Goal: Task Accomplishment & Management: Use online tool/utility

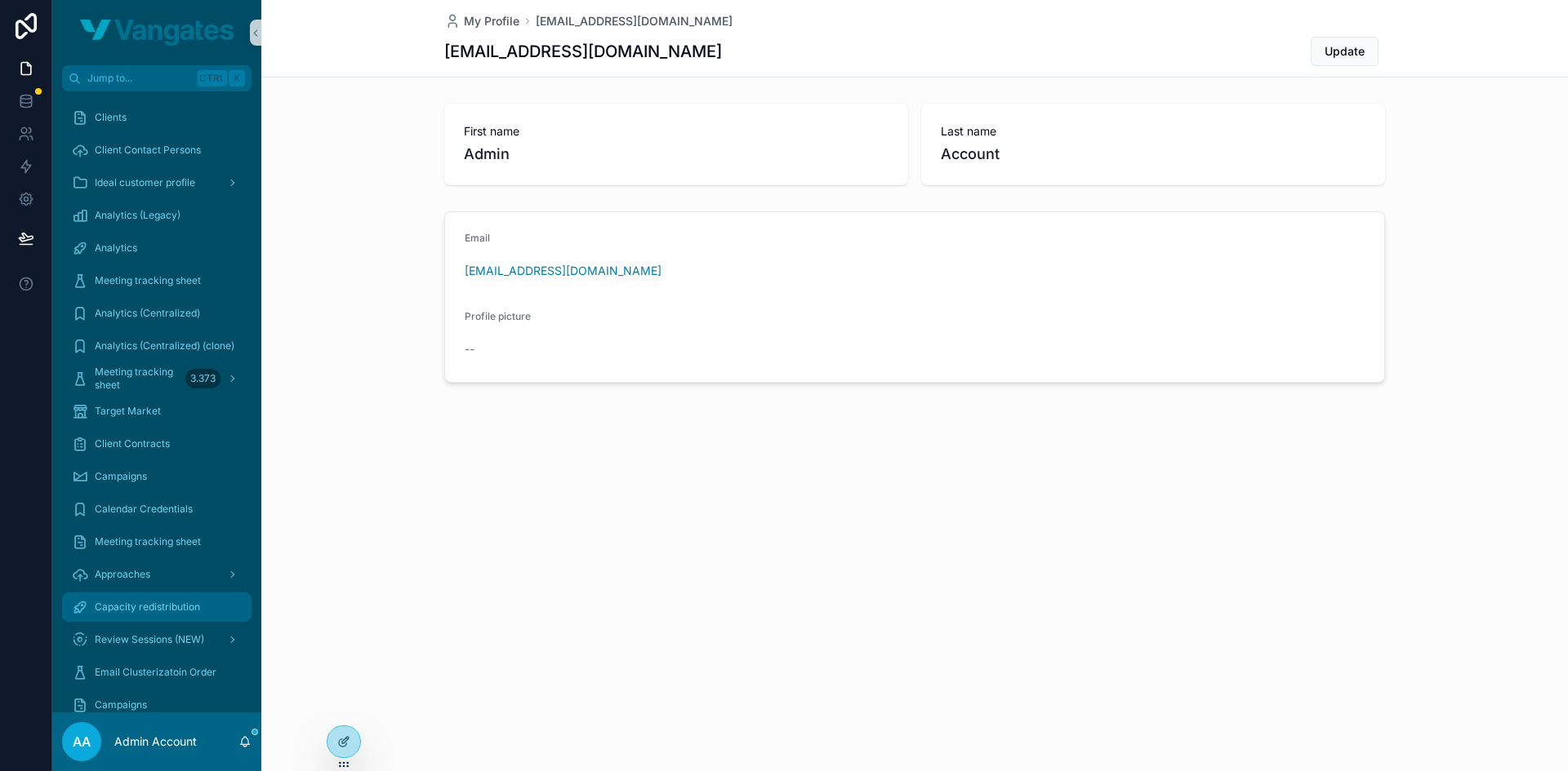
click at [168, 617] on div "Capacity redistribution" at bounding box center [156, 607] width 169 height 26
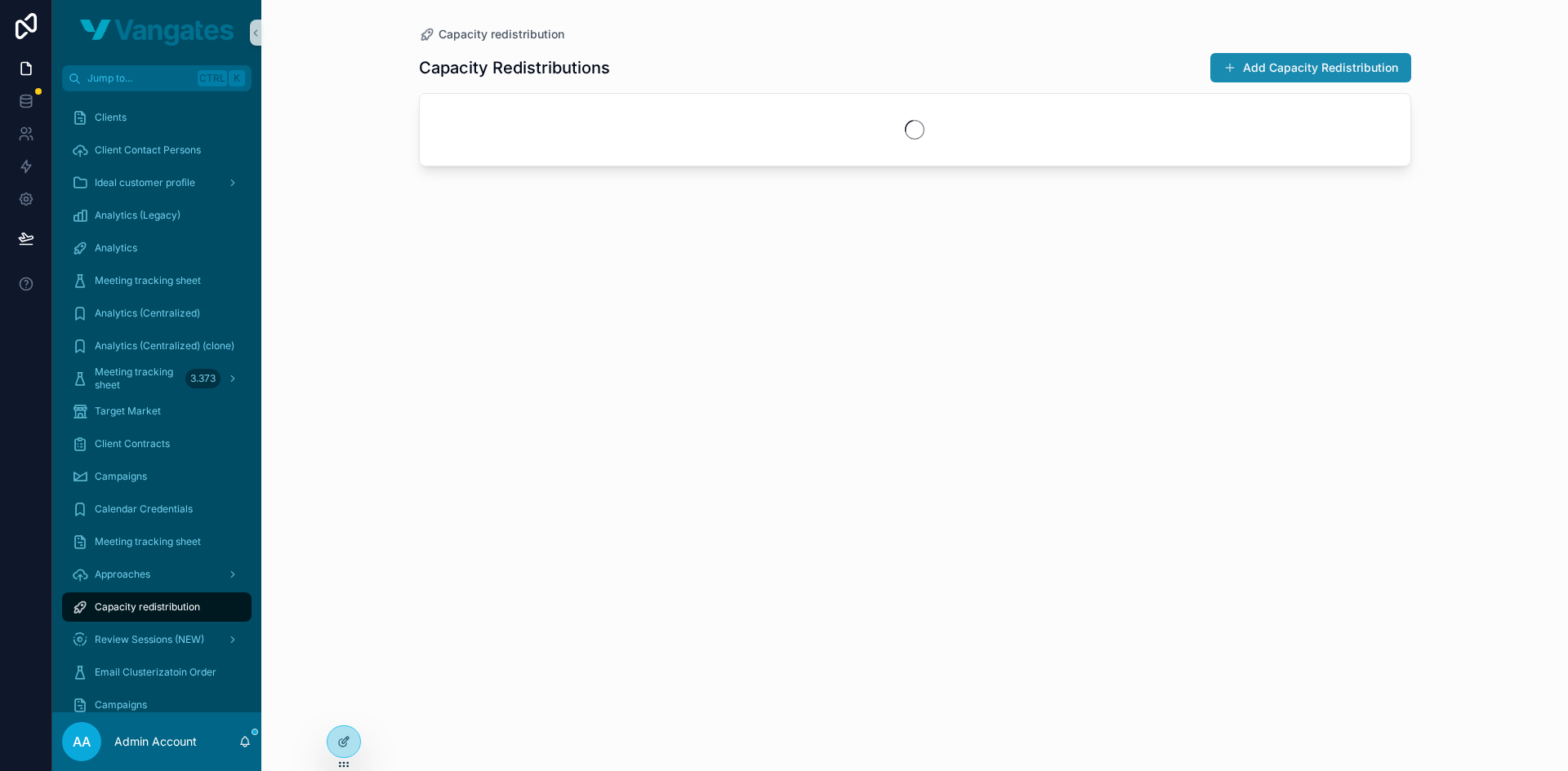
click at [1266, 72] on button "Add Capacity Redistribution" at bounding box center [1311, 68] width 201 height 29
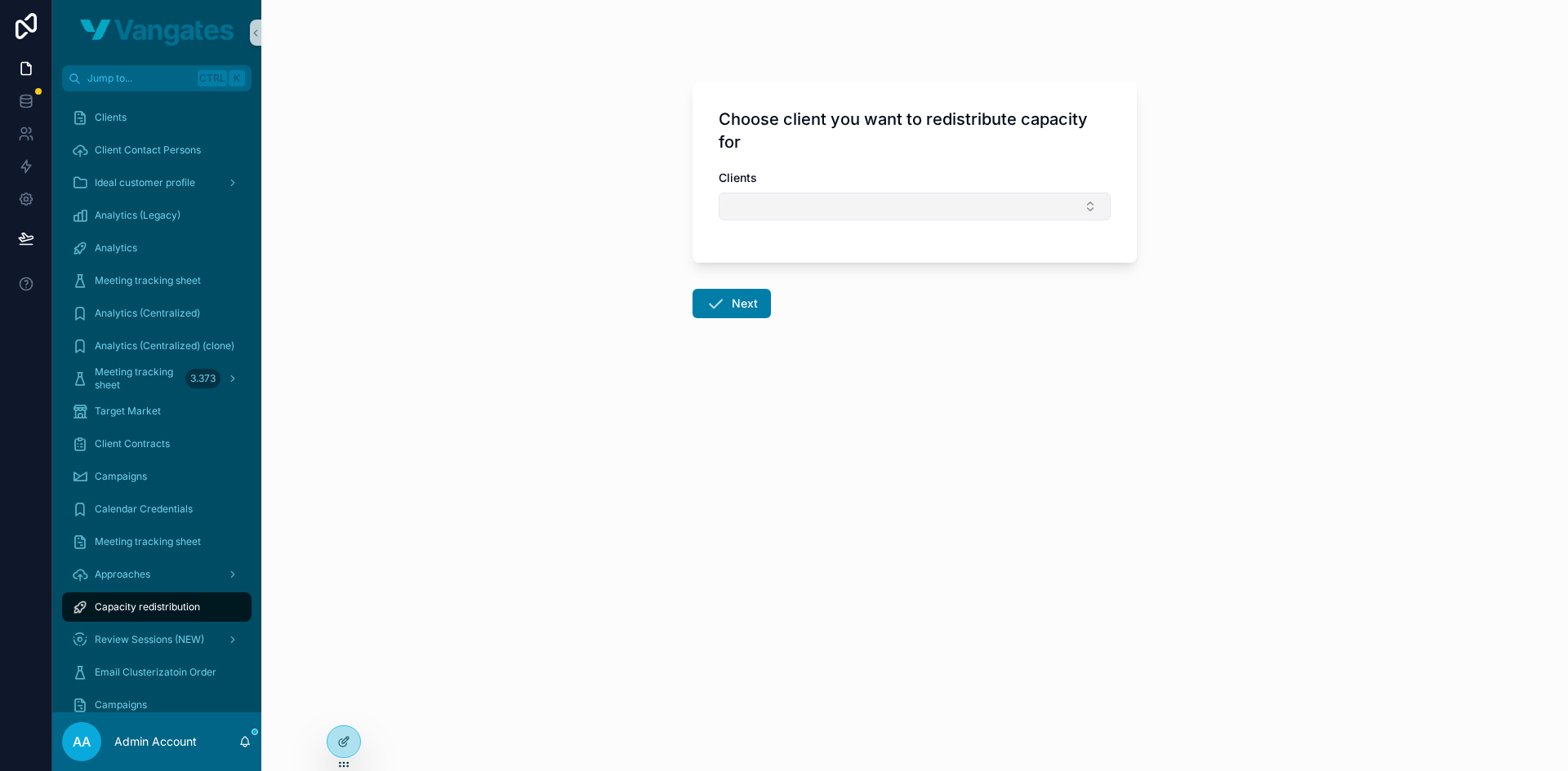
click at [883, 210] on button "Select Button" at bounding box center [915, 207] width 392 height 28
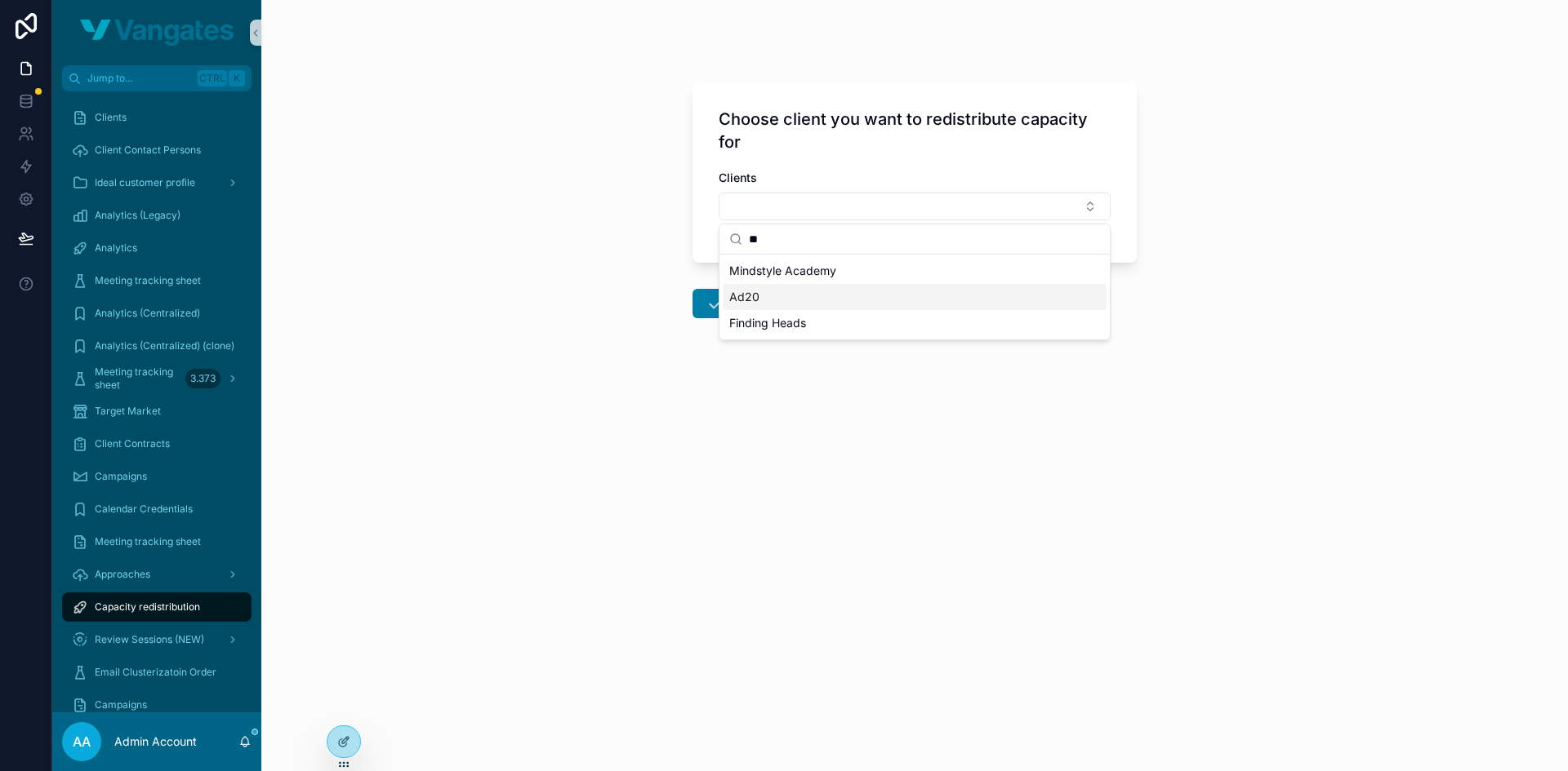
type input "**"
click at [831, 300] on div "Ad20" at bounding box center [914, 296] width 383 height 26
click at [743, 308] on button "Next" at bounding box center [731, 306] width 78 height 29
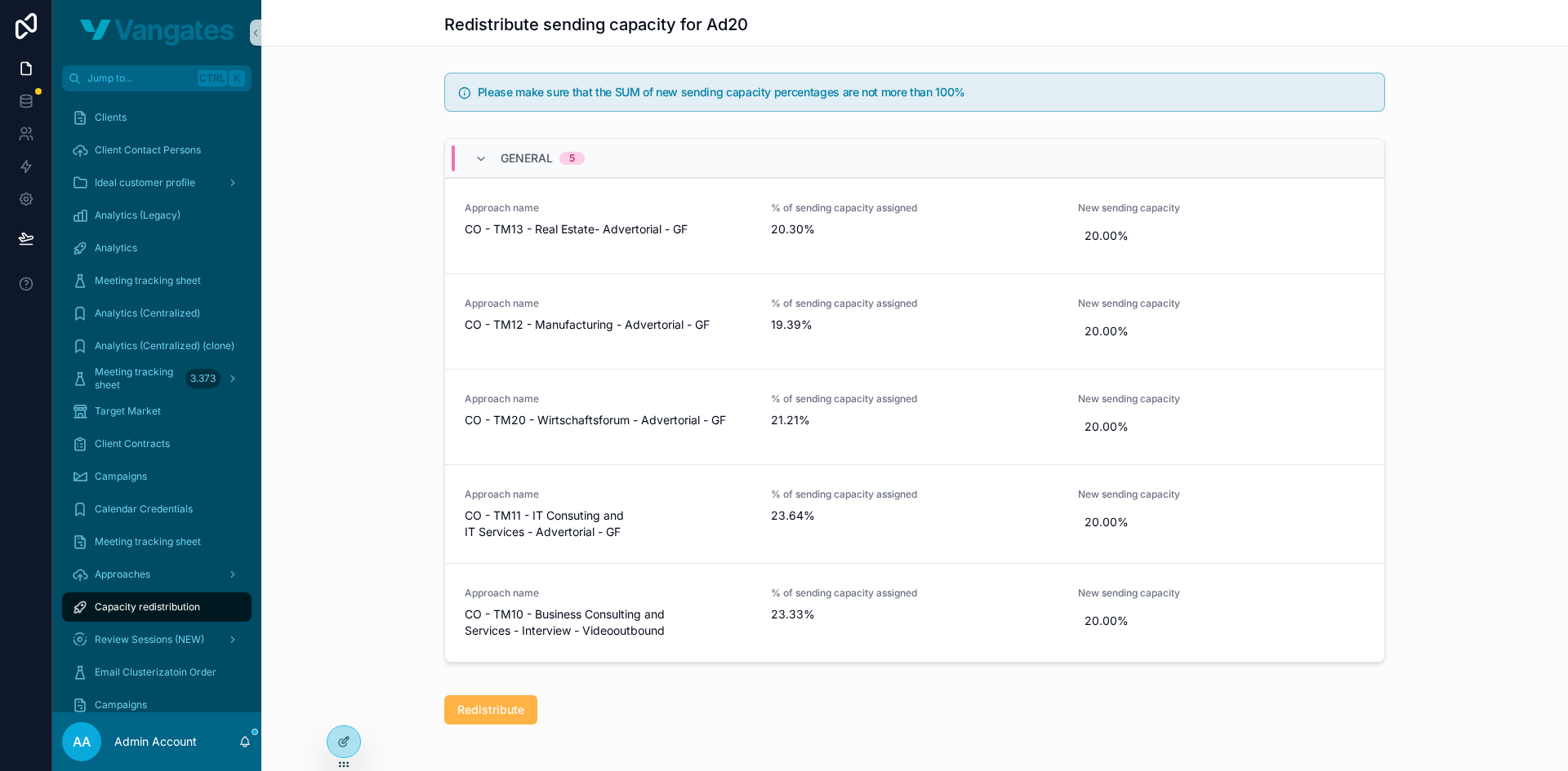
click at [478, 718] on button "Redistribute" at bounding box center [490, 710] width 93 height 29
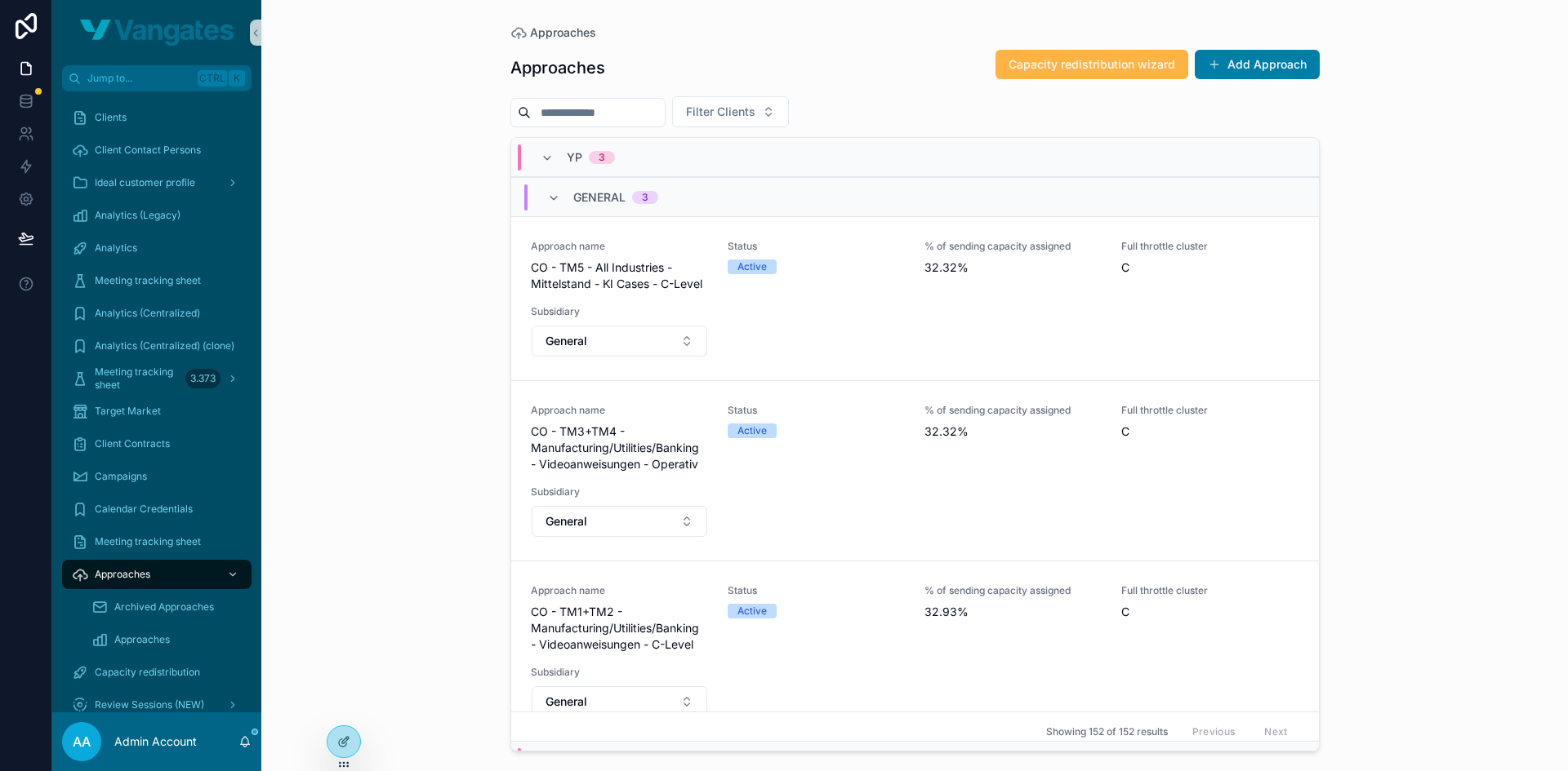
click at [1083, 62] on span "Capacity redistribution wizard" at bounding box center [1092, 64] width 167 height 16
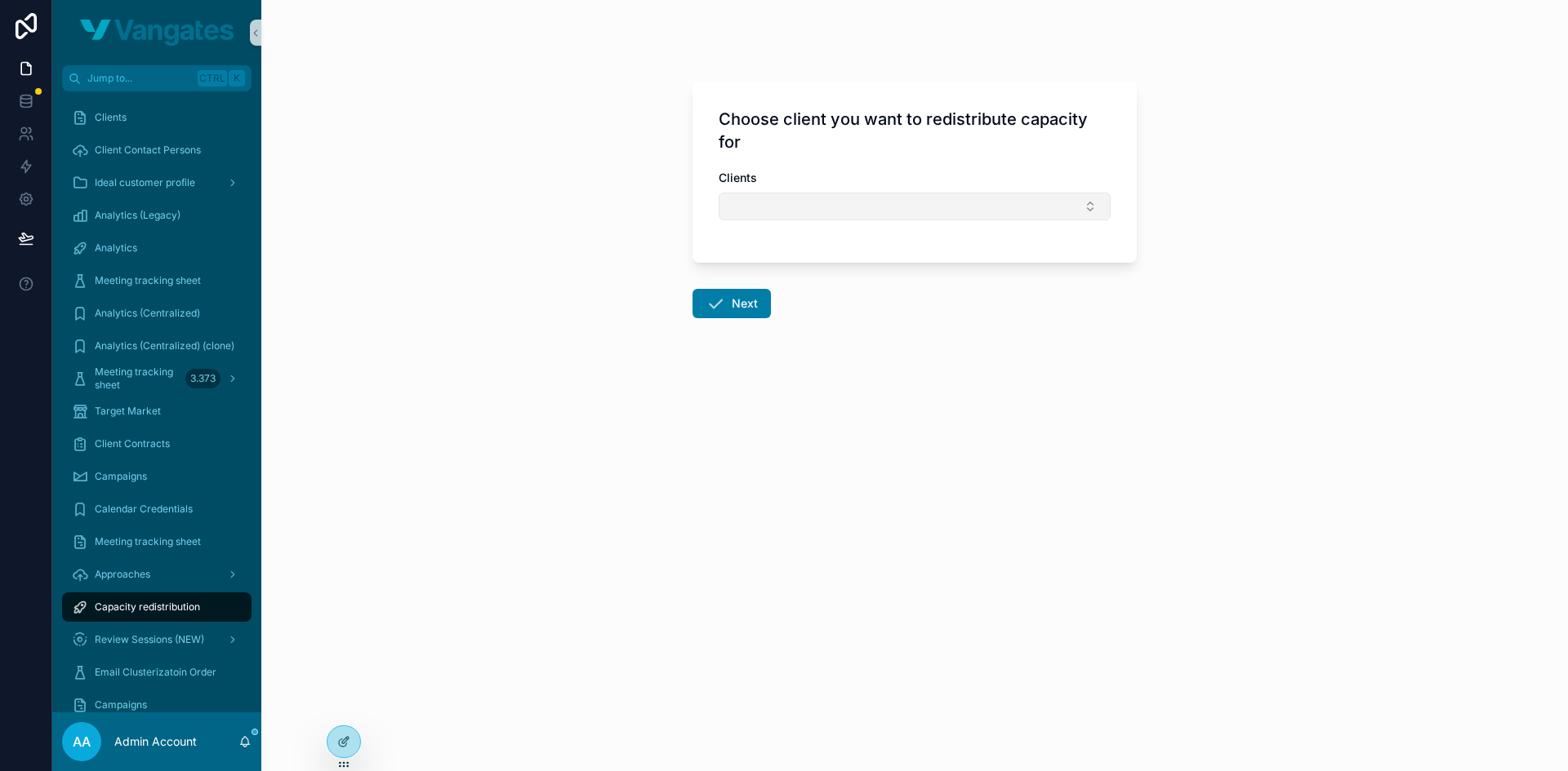
click at [1018, 202] on button "Select Button" at bounding box center [915, 207] width 392 height 28
click at [818, 219] on button "Select Button" at bounding box center [915, 207] width 392 height 28
click at [810, 202] on button "Select Button" at bounding box center [915, 207] width 392 height 28
type input "**"
click at [778, 271] on span "[PERSON_NAME]" at bounding box center [776, 271] width 94 height 16
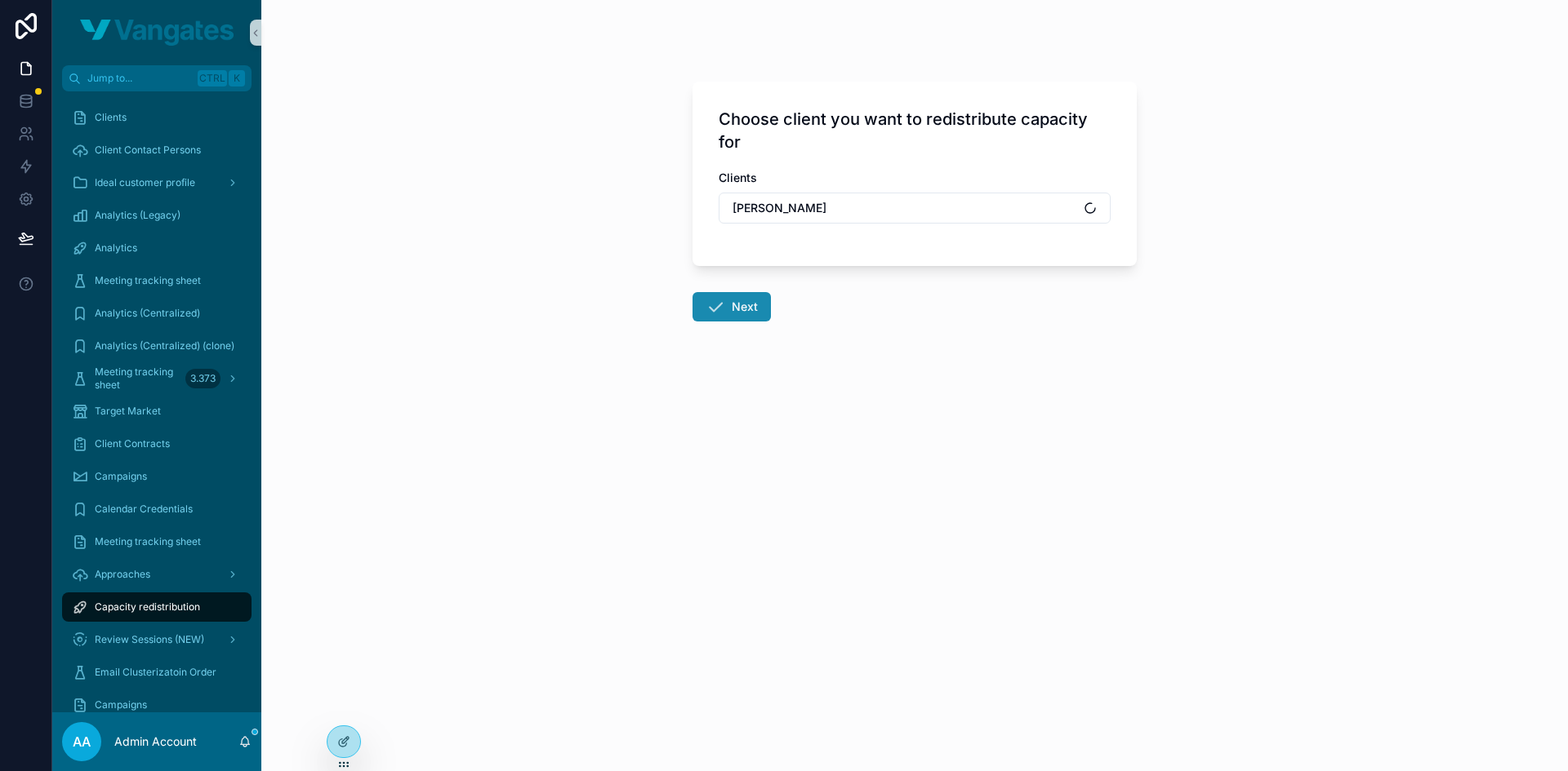
click at [745, 311] on button "Next" at bounding box center [731, 306] width 78 height 29
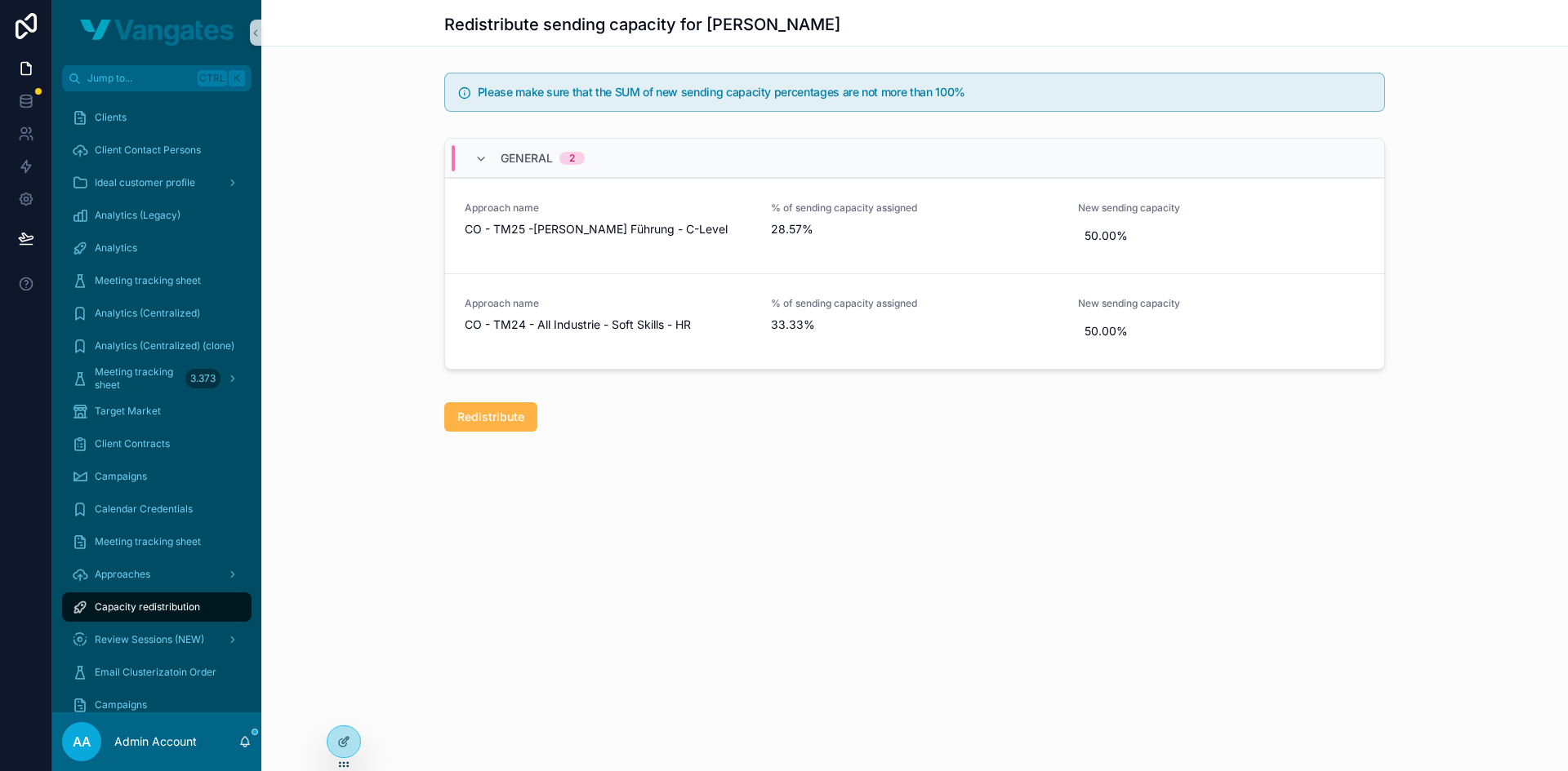
click at [465, 420] on span "Redistribute" at bounding box center [490, 417] width 67 height 16
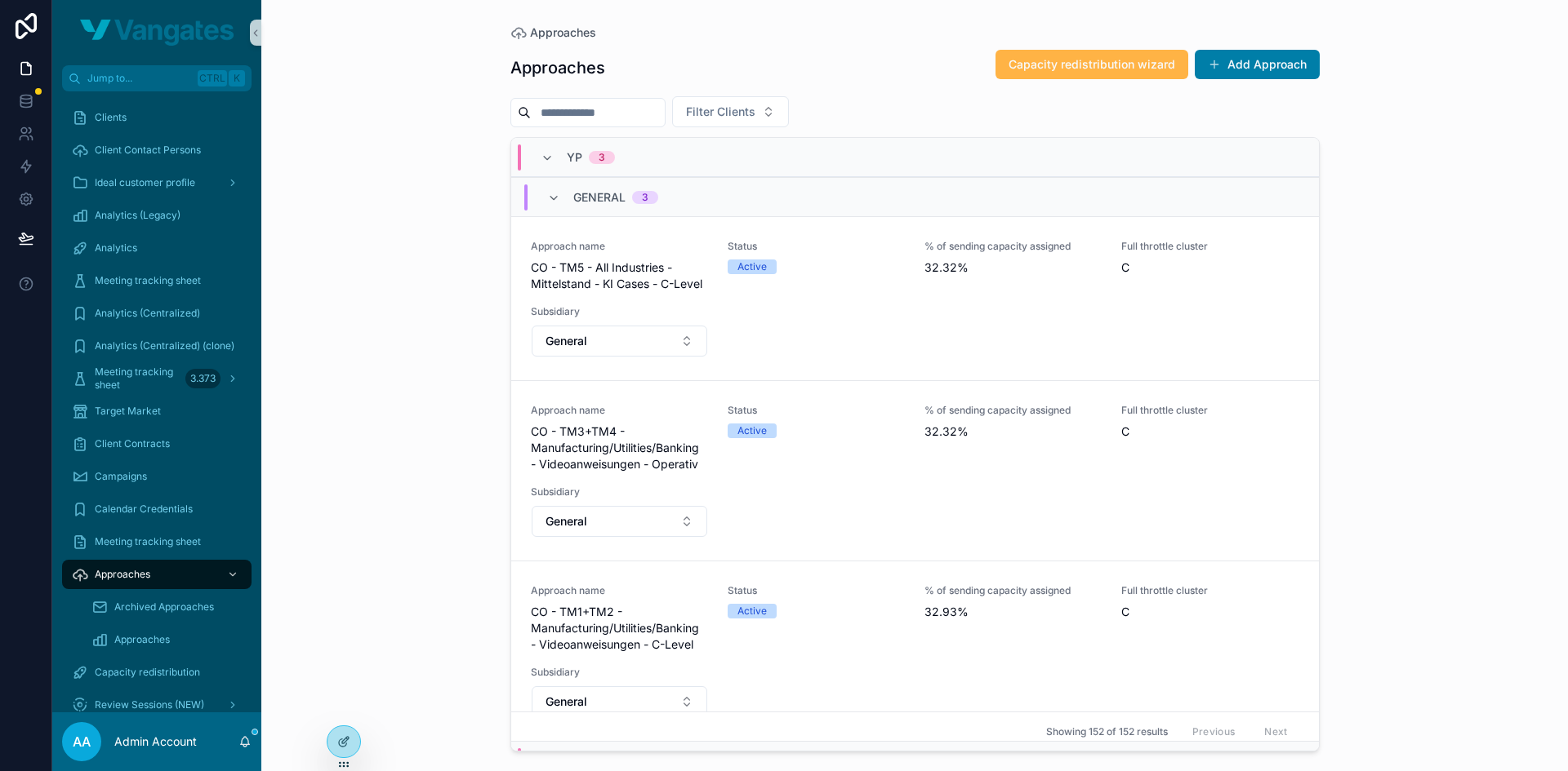
click at [1101, 65] on span "Capacity redistribution wizard" at bounding box center [1092, 64] width 167 height 16
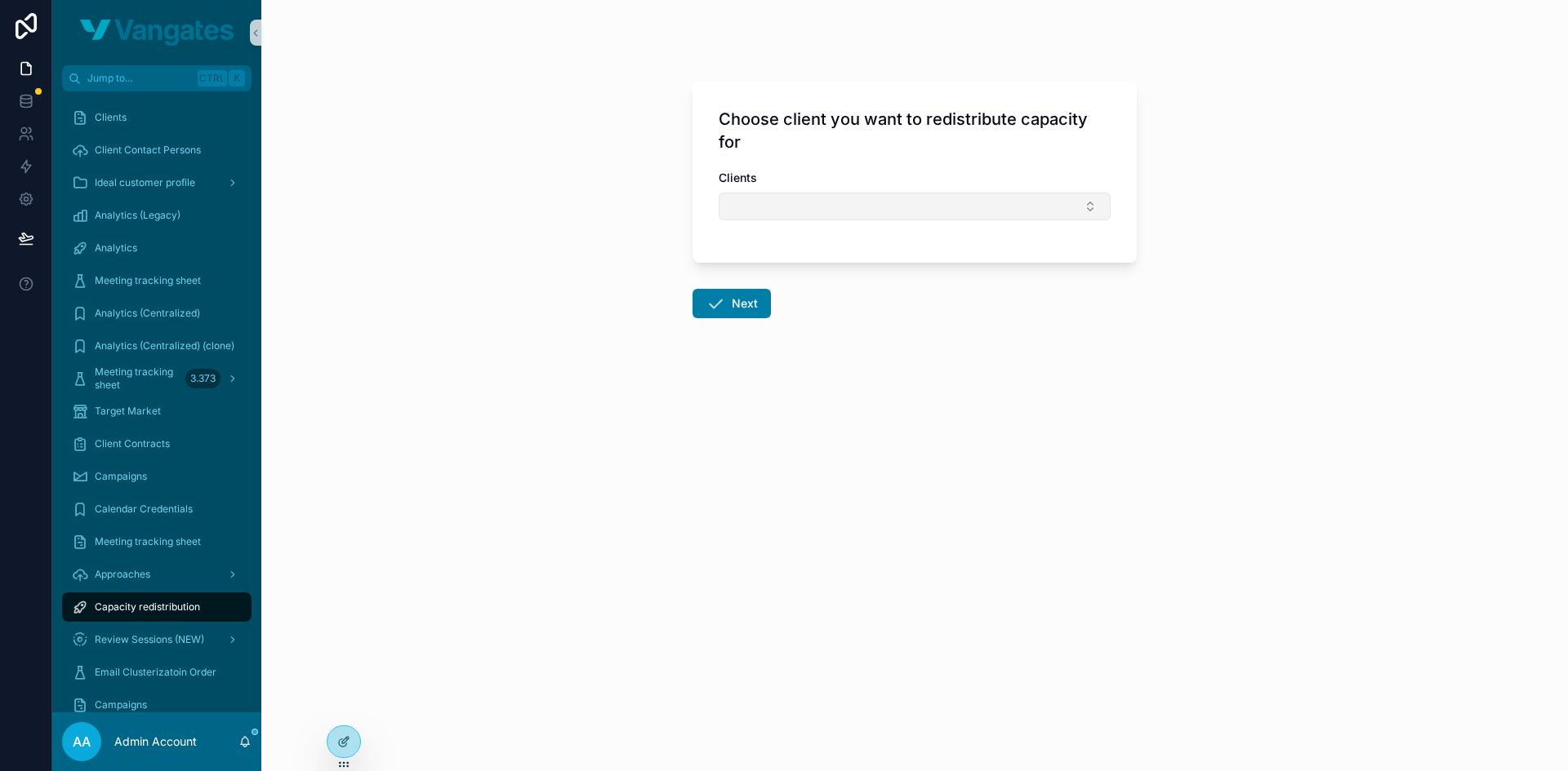
click at [836, 218] on button "Select Button" at bounding box center [915, 207] width 392 height 28
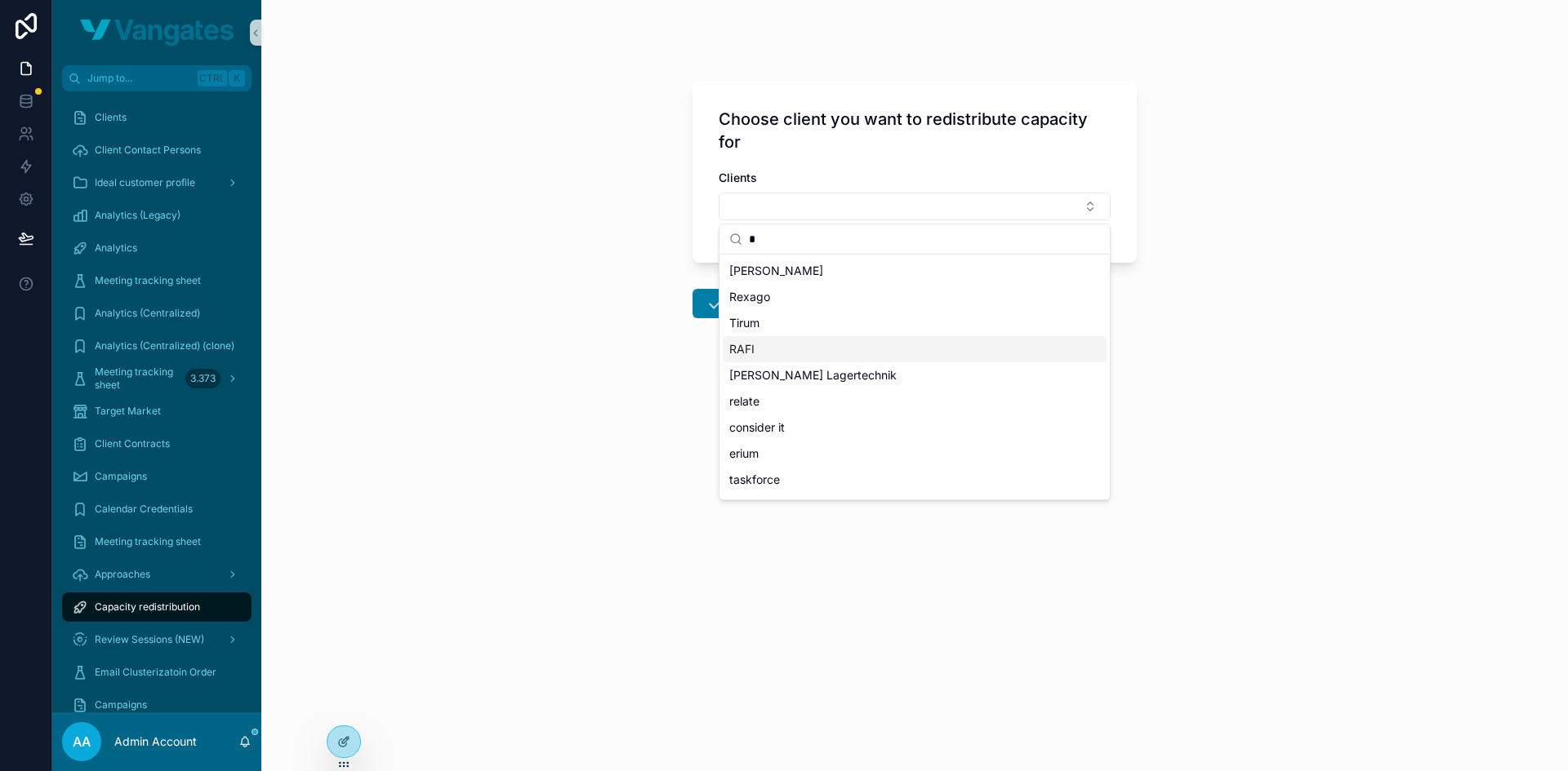
type input "*"
click at [759, 353] on div "RAFI" at bounding box center [914, 349] width 383 height 26
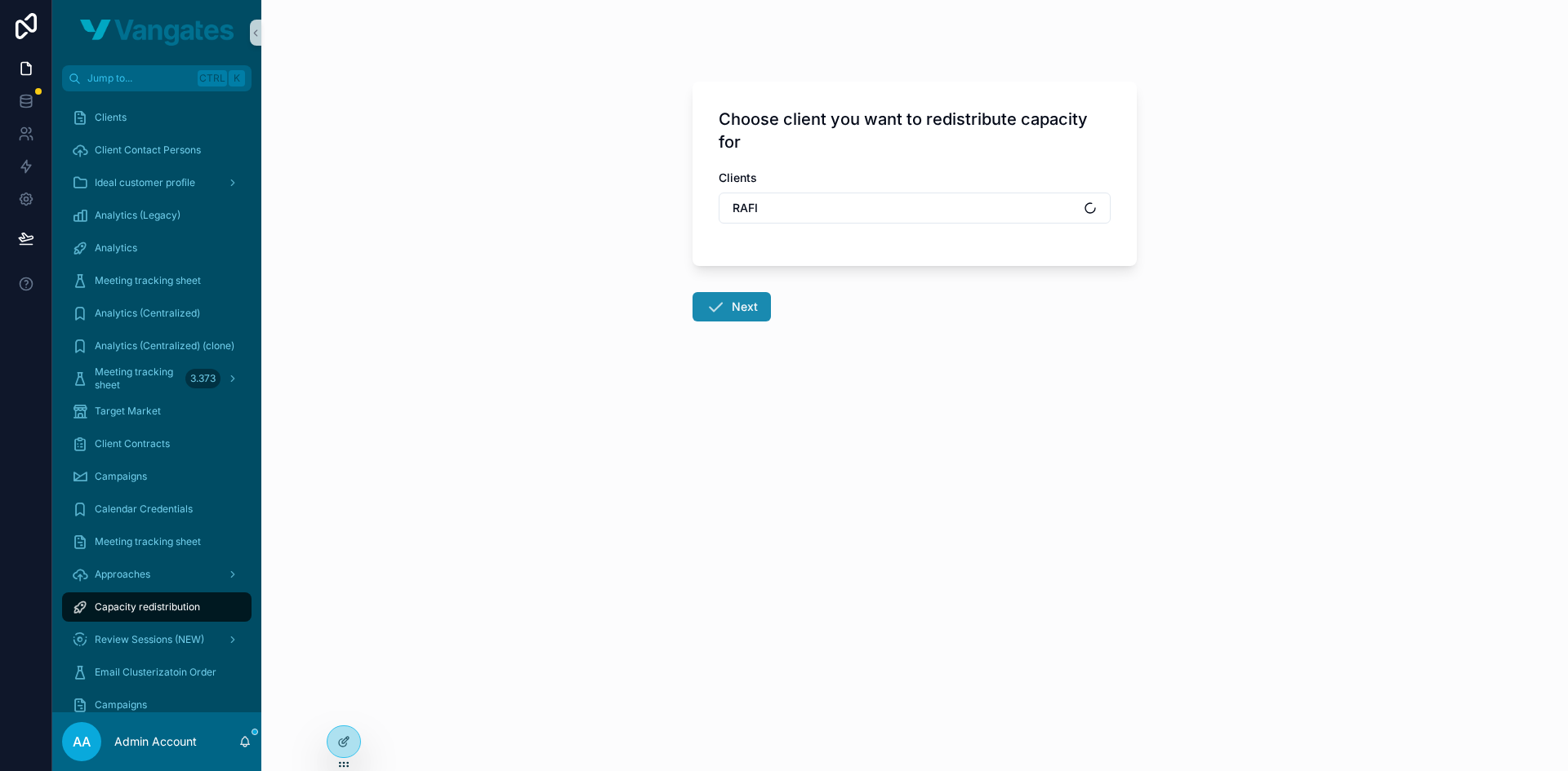
click at [744, 307] on button "Next" at bounding box center [731, 306] width 78 height 29
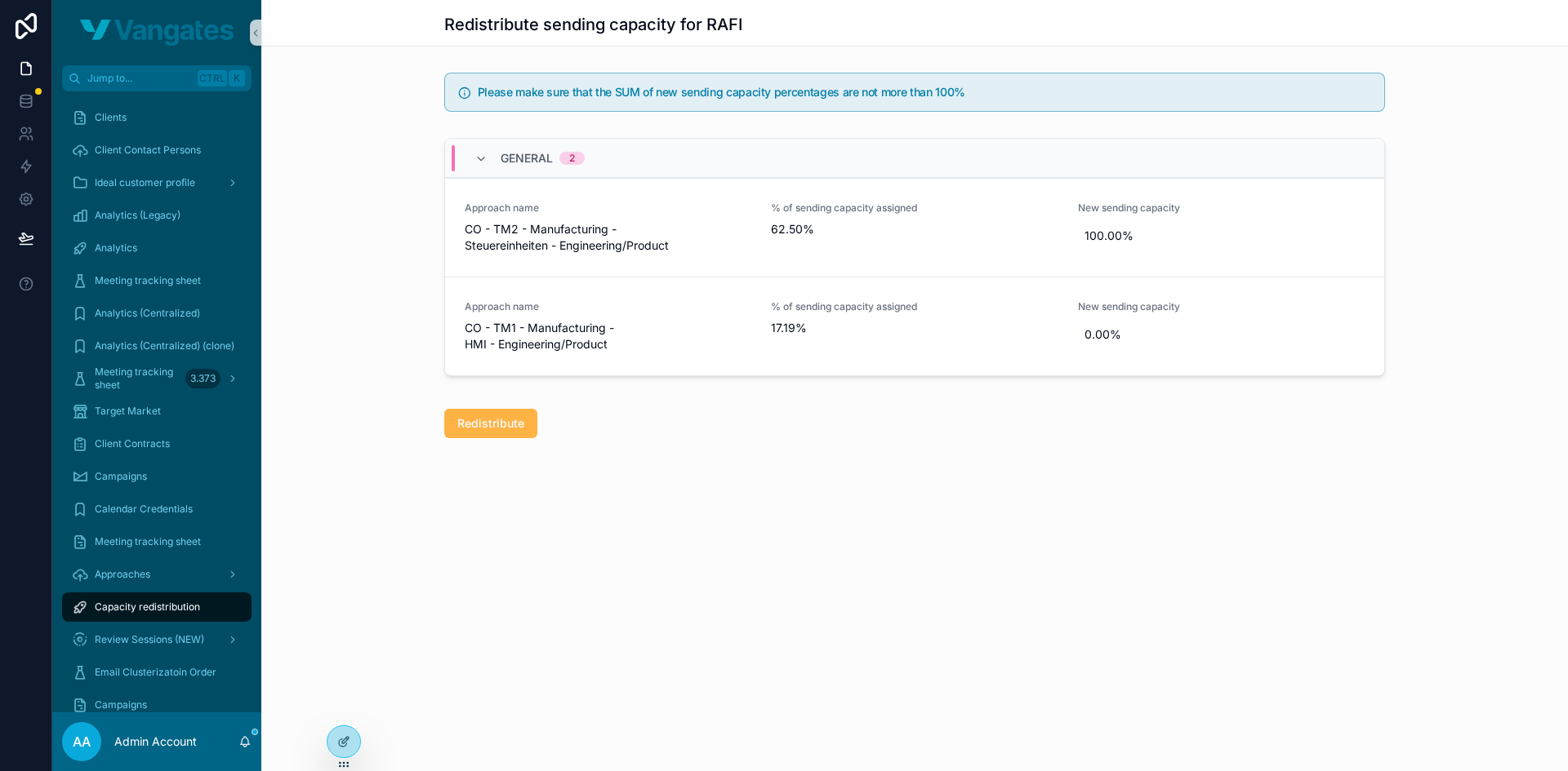
click at [498, 415] on button "Redistribute" at bounding box center [490, 423] width 93 height 29
